Goal: Find specific page/section: Find specific page/section

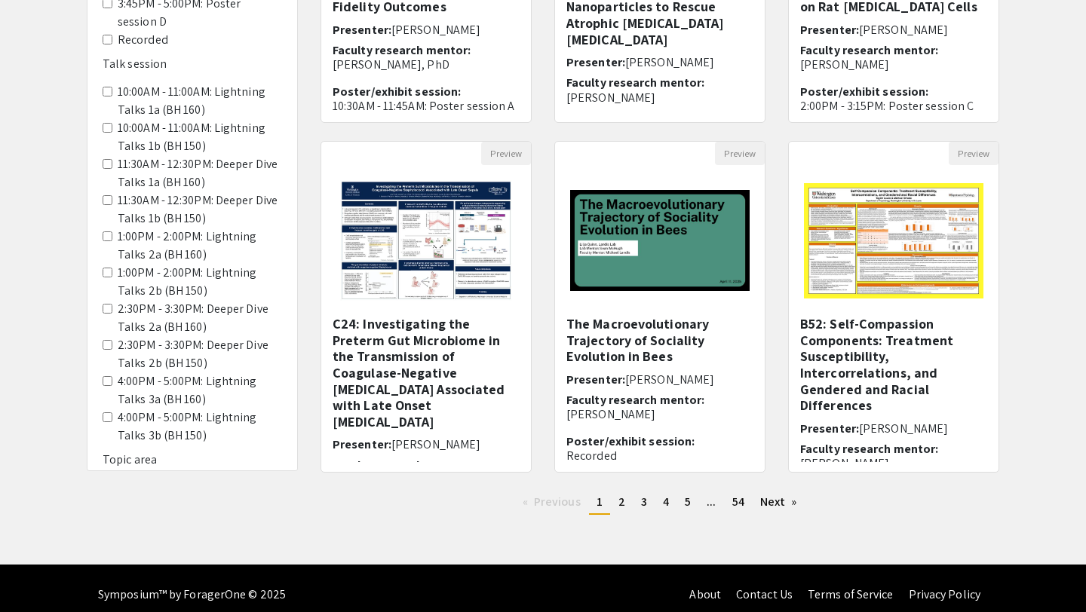
scroll to position [388, 0]
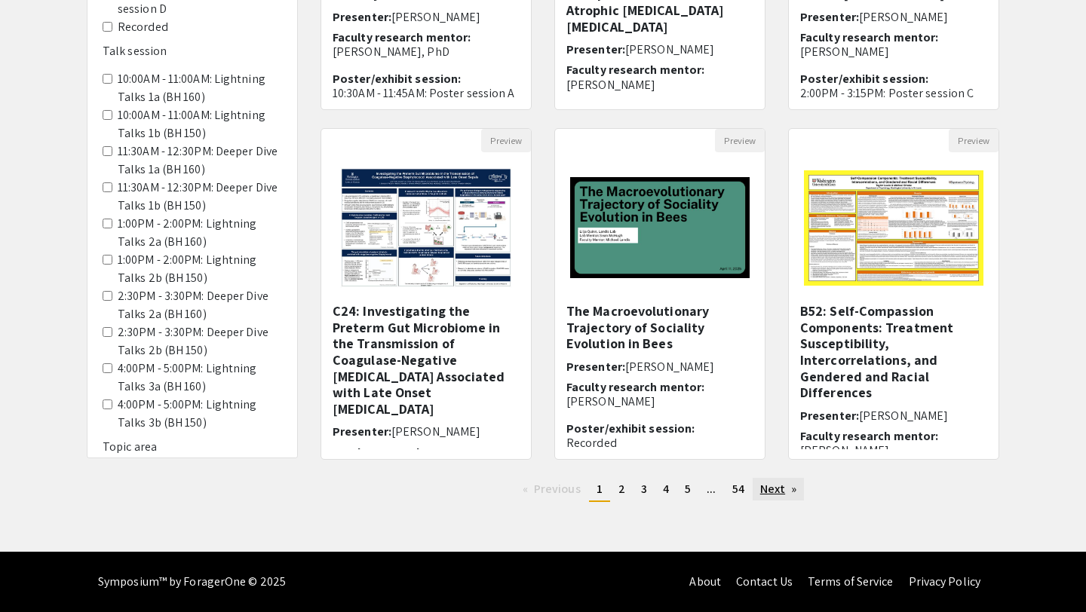
click at [781, 496] on link "Next page" at bounding box center [778, 489] width 52 height 23
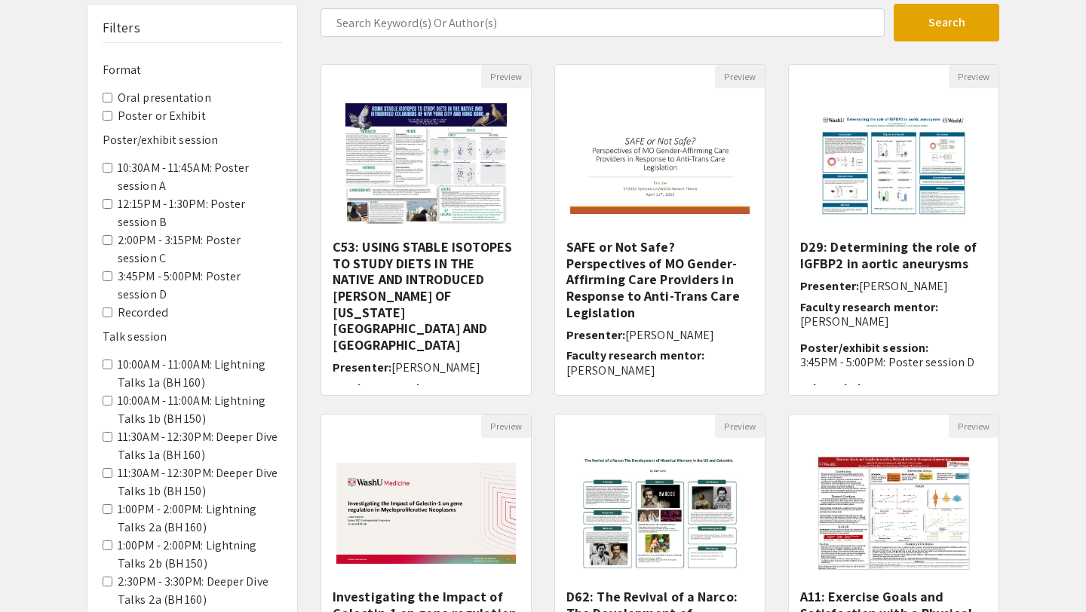
scroll to position [103, 0]
click at [106, 116] on Exhibit "Poster or Exhibit" at bounding box center [108, 115] width 10 height 10
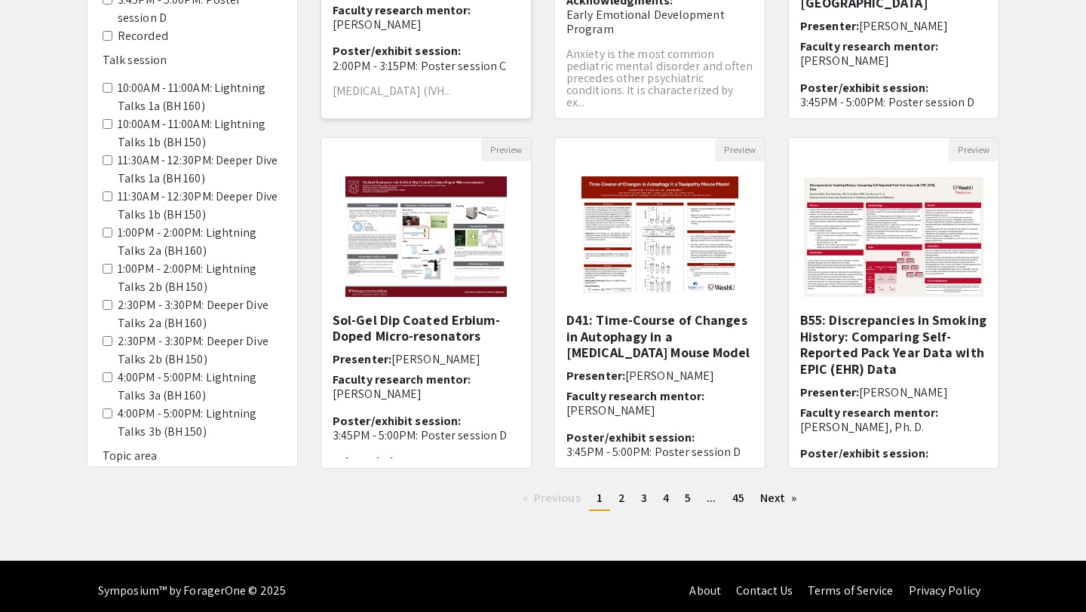
scroll to position [18, 0]
click at [780, 504] on link "Next page" at bounding box center [778, 498] width 52 height 23
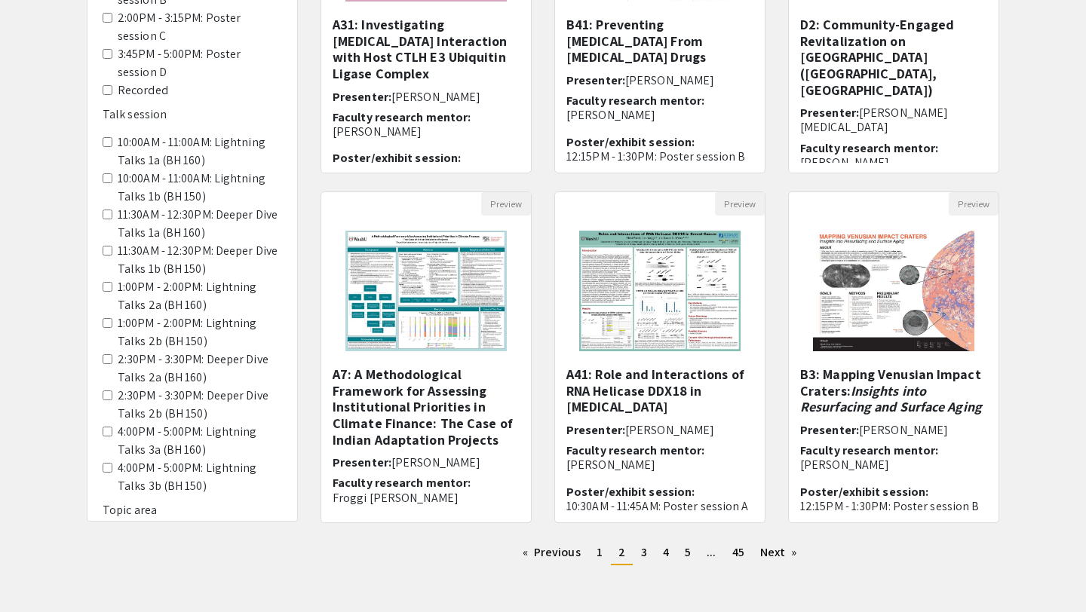
scroll to position [326, 0]
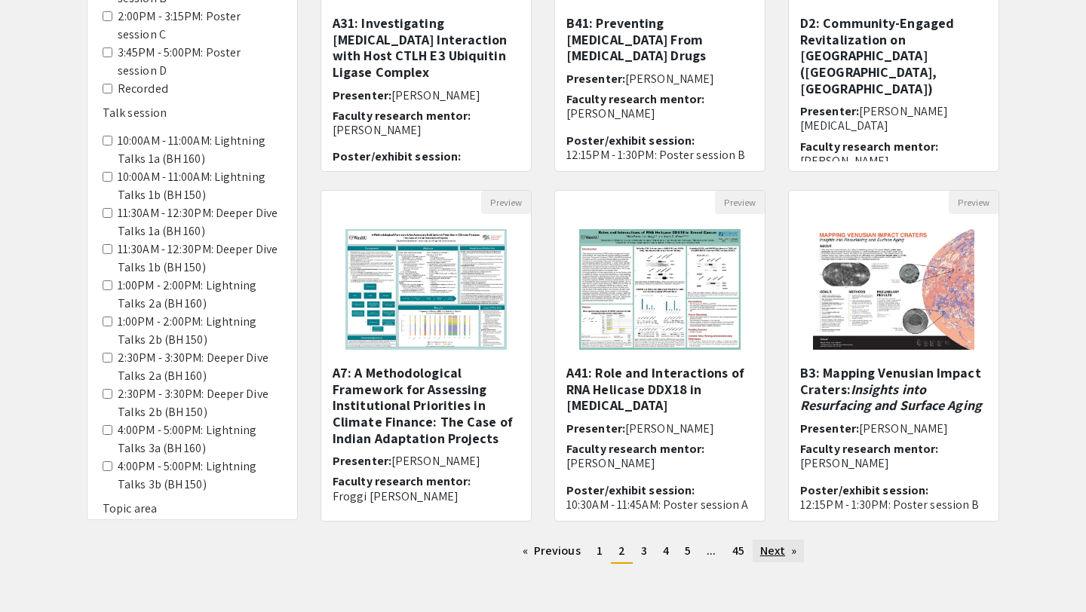
click at [791, 545] on link "Next page" at bounding box center [778, 551] width 52 height 23
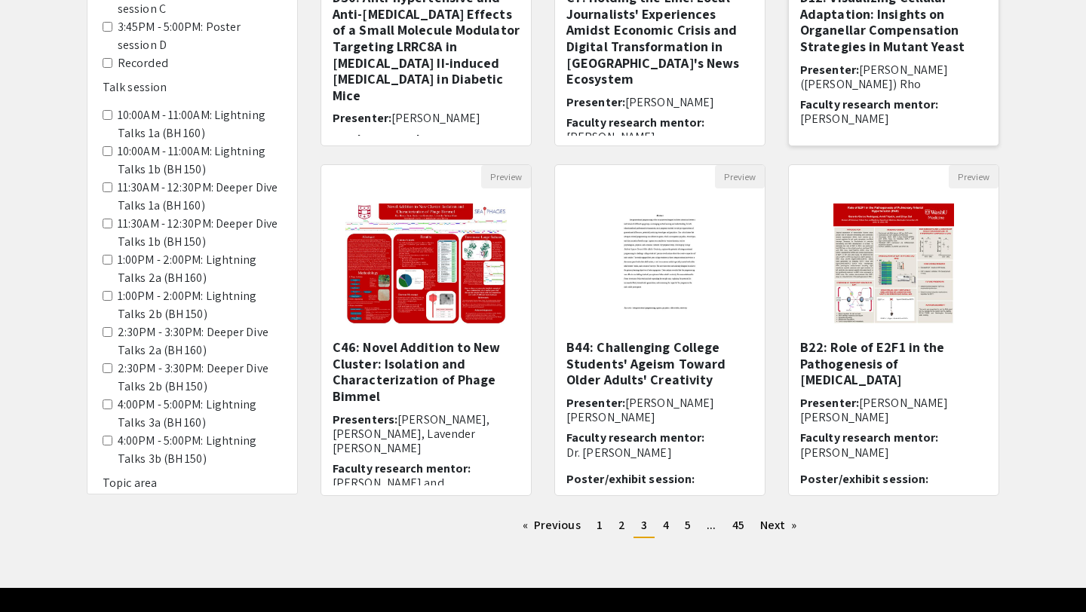
scroll to position [354, 0]
